Goal: Task Accomplishment & Management: Manage account settings

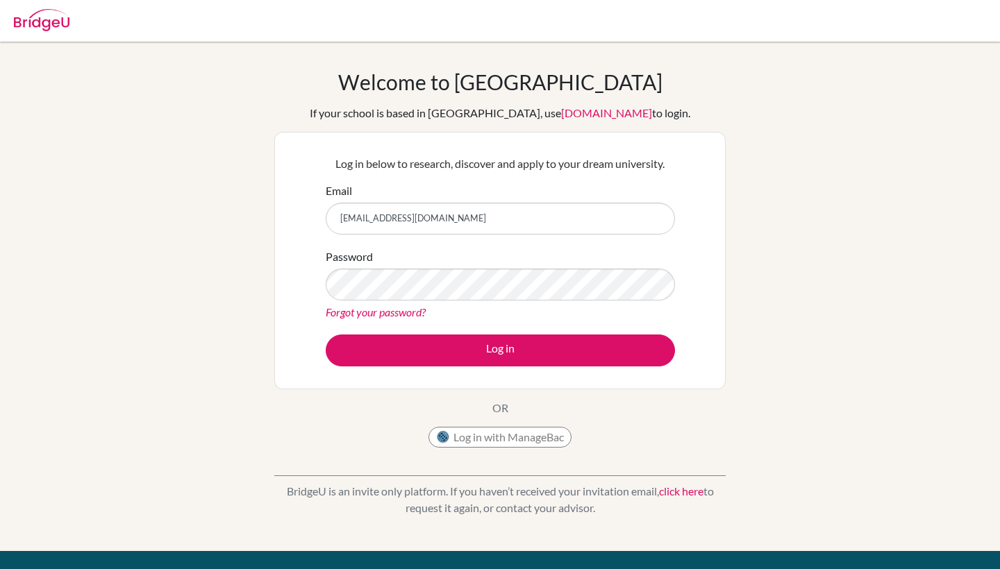
type input "[EMAIL_ADDRESS][DOMAIN_NAME]"
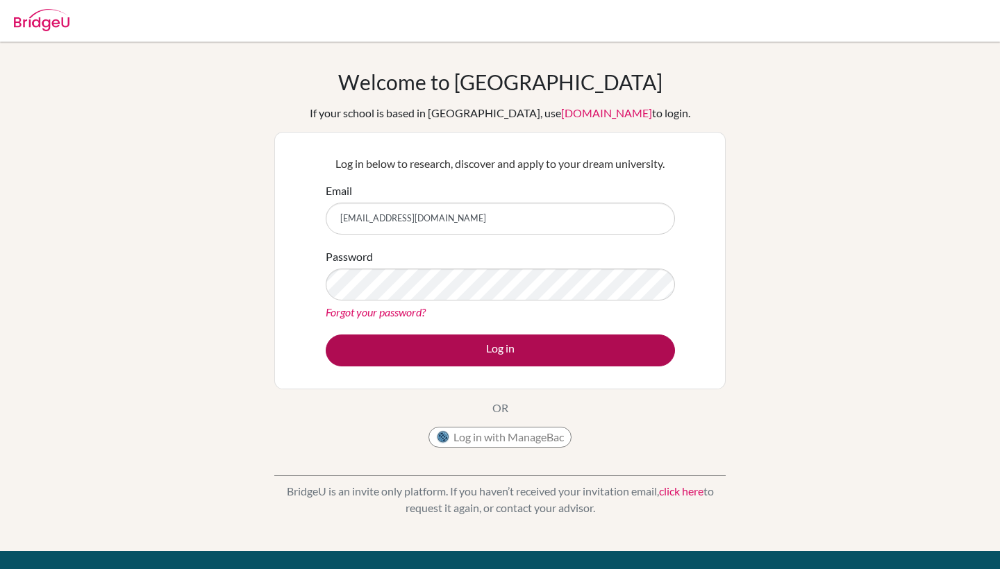
click at [423, 358] on button "Log in" at bounding box center [500, 351] width 349 height 32
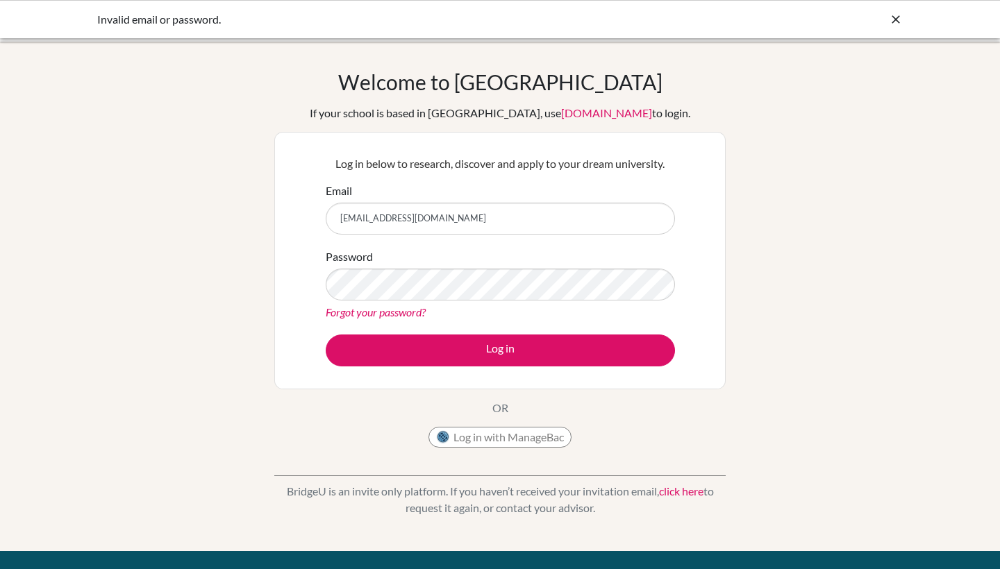
click at [756, 288] on div "Welcome to BridgeU If your school is based in China, use app.bridge-u.com.cn to…" at bounding box center [500, 296] width 1000 height 454
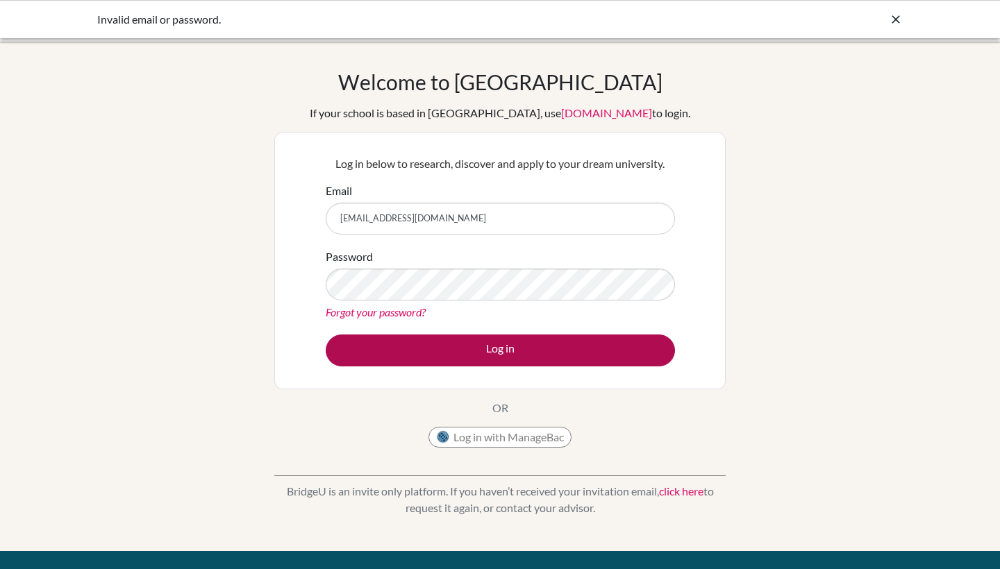
click at [494, 350] on button "Log in" at bounding box center [500, 351] width 349 height 32
click at [573, 354] on button "Log in" at bounding box center [500, 351] width 349 height 32
click at [510, 340] on button "Log in" at bounding box center [500, 351] width 349 height 32
